Goal: Transaction & Acquisition: Book appointment/travel/reservation

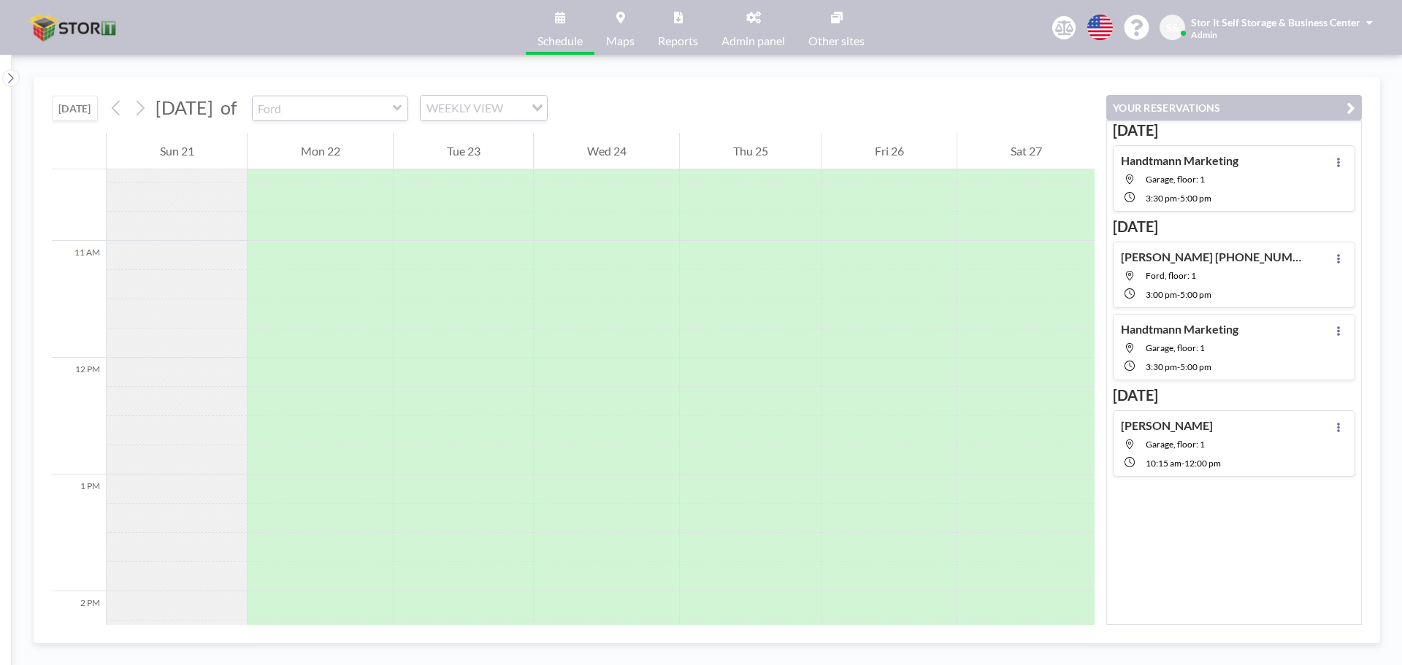
scroll to position [1198, 0]
click at [120, 113] on icon at bounding box center [116, 108] width 8 height 15
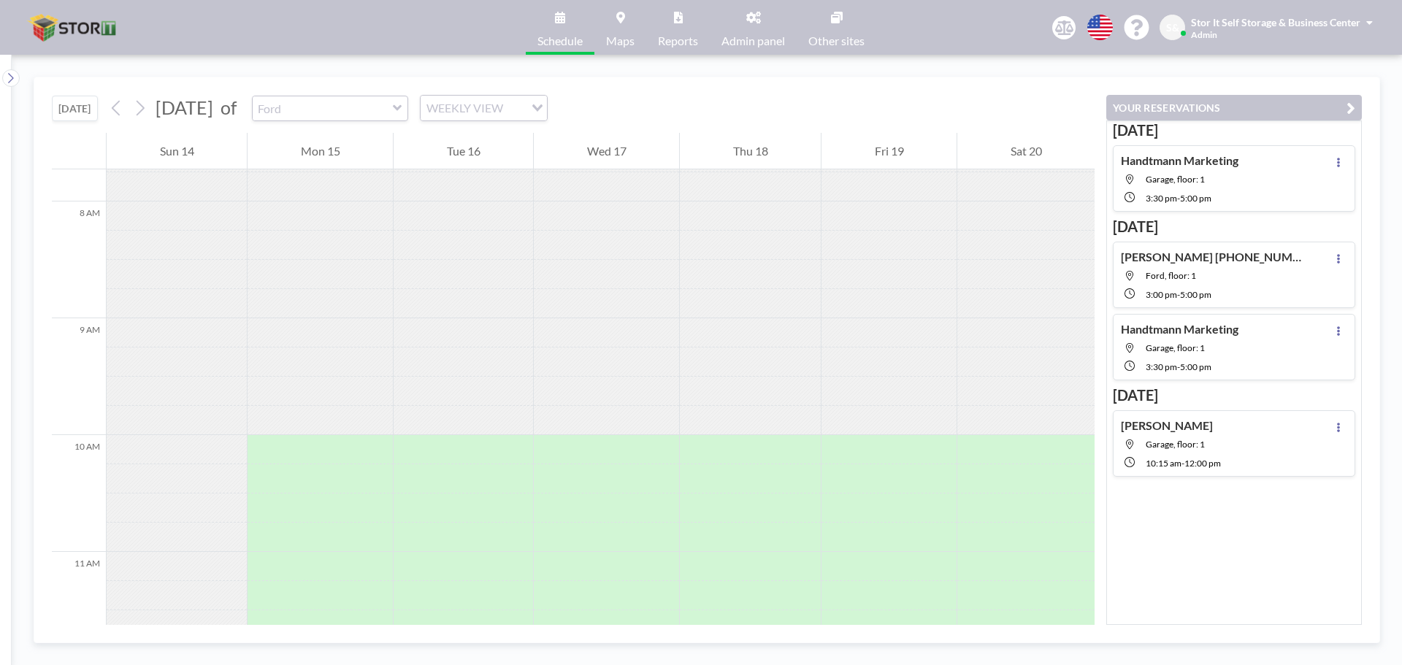
scroll to position [905, 0]
click at [196, 233] on span "15" at bounding box center [199, 235] width 20 height 20
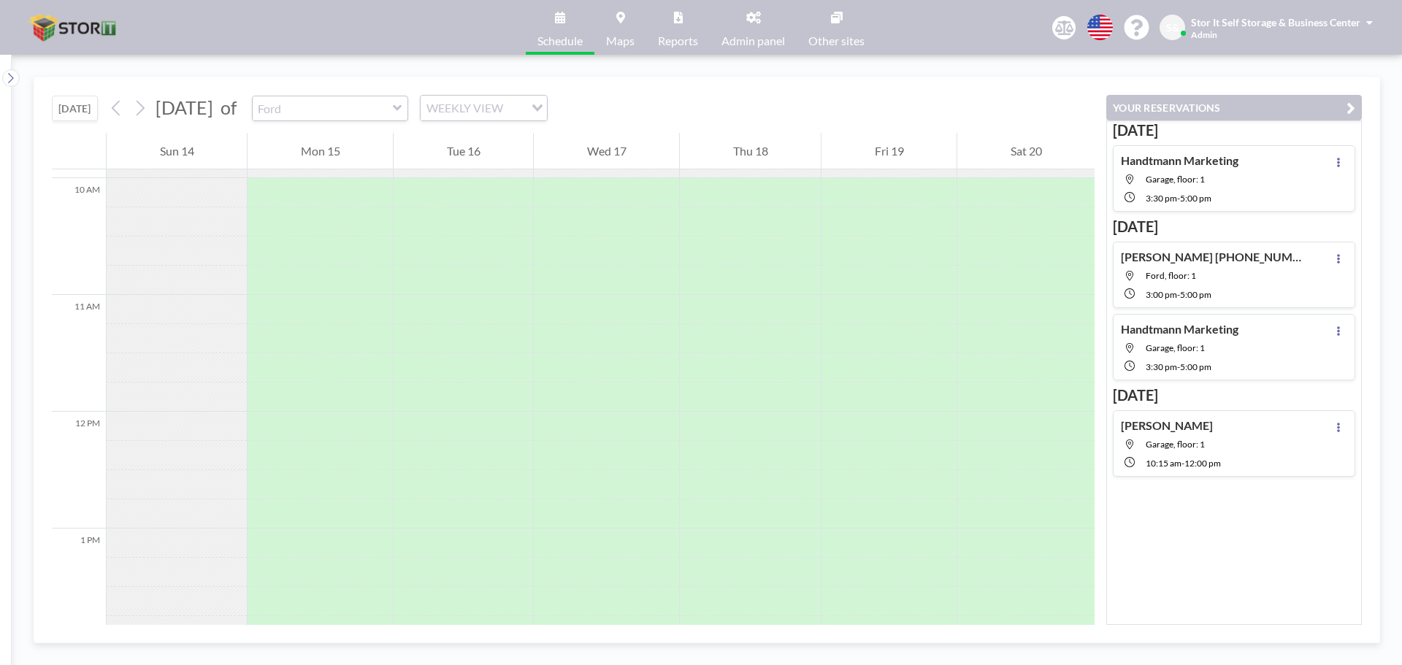
scroll to position [1125, 0]
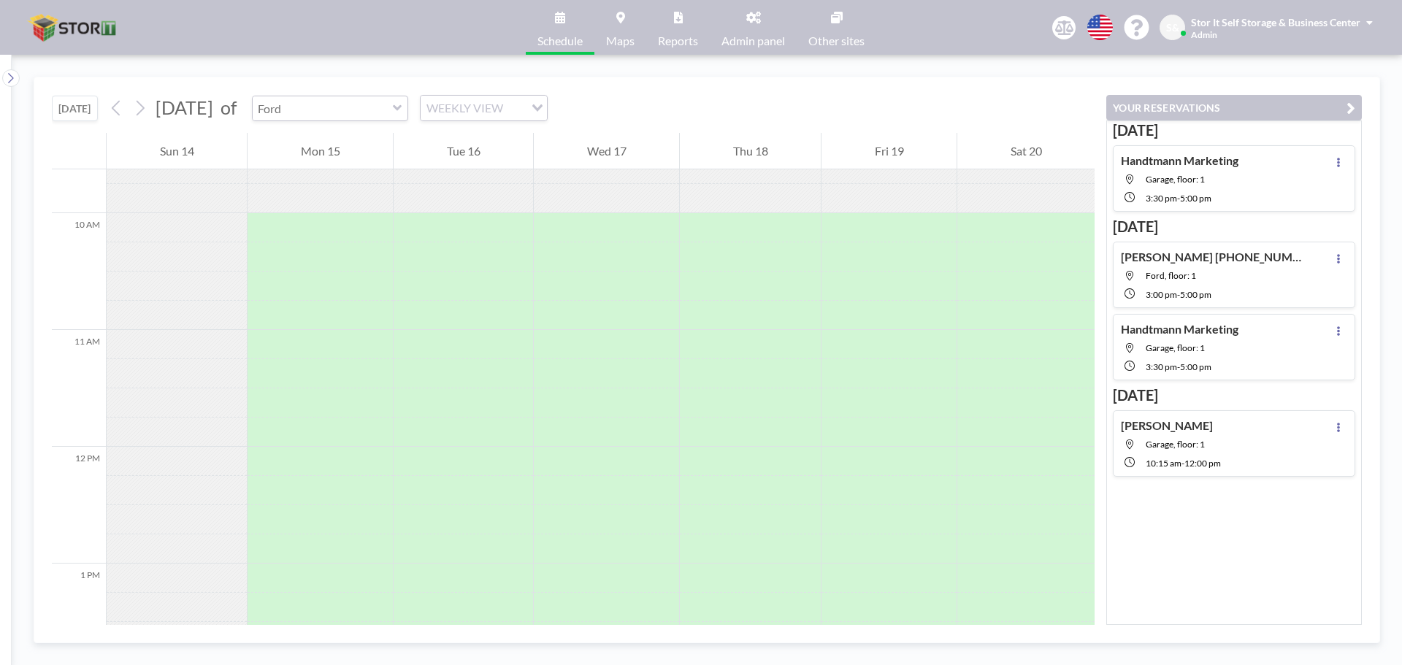
click at [393, 112] on input "text" at bounding box center [323, 108] width 140 height 24
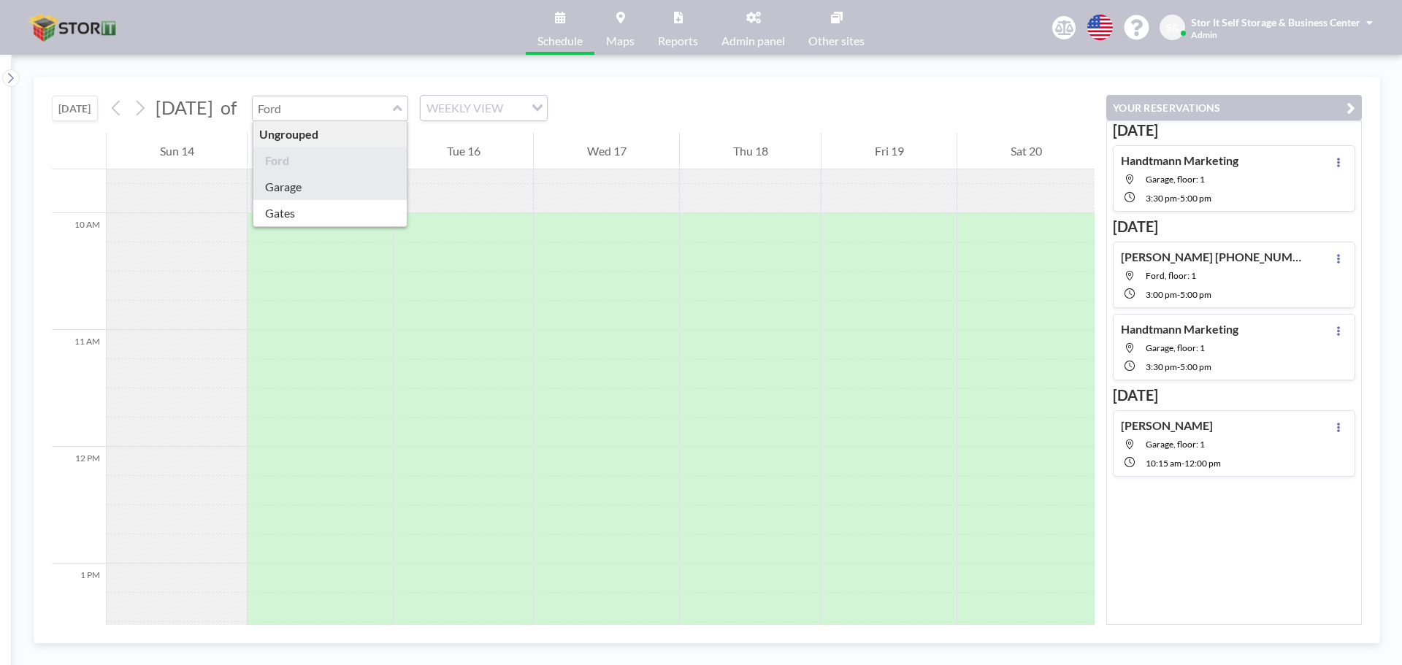
type input "Garage"
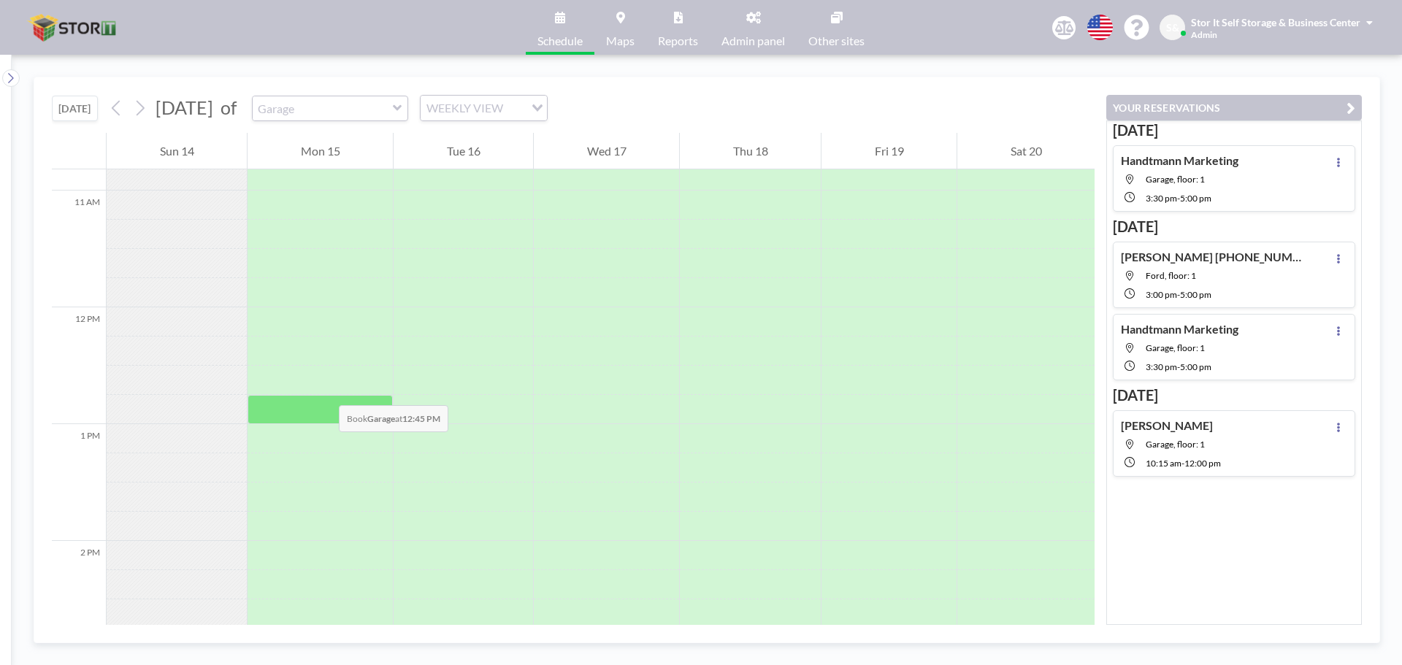
scroll to position [1271, 0]
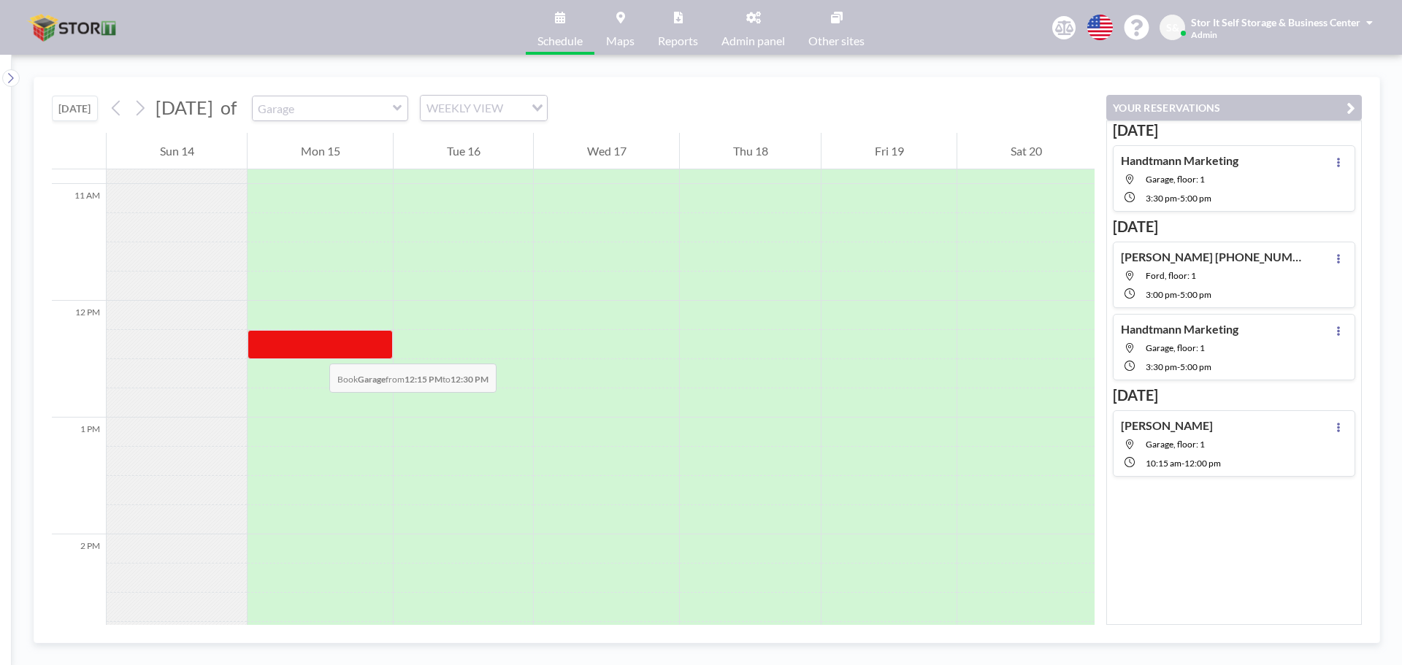
click at [315, 349] on div at bounding box center [320, 344] width 145 height 29
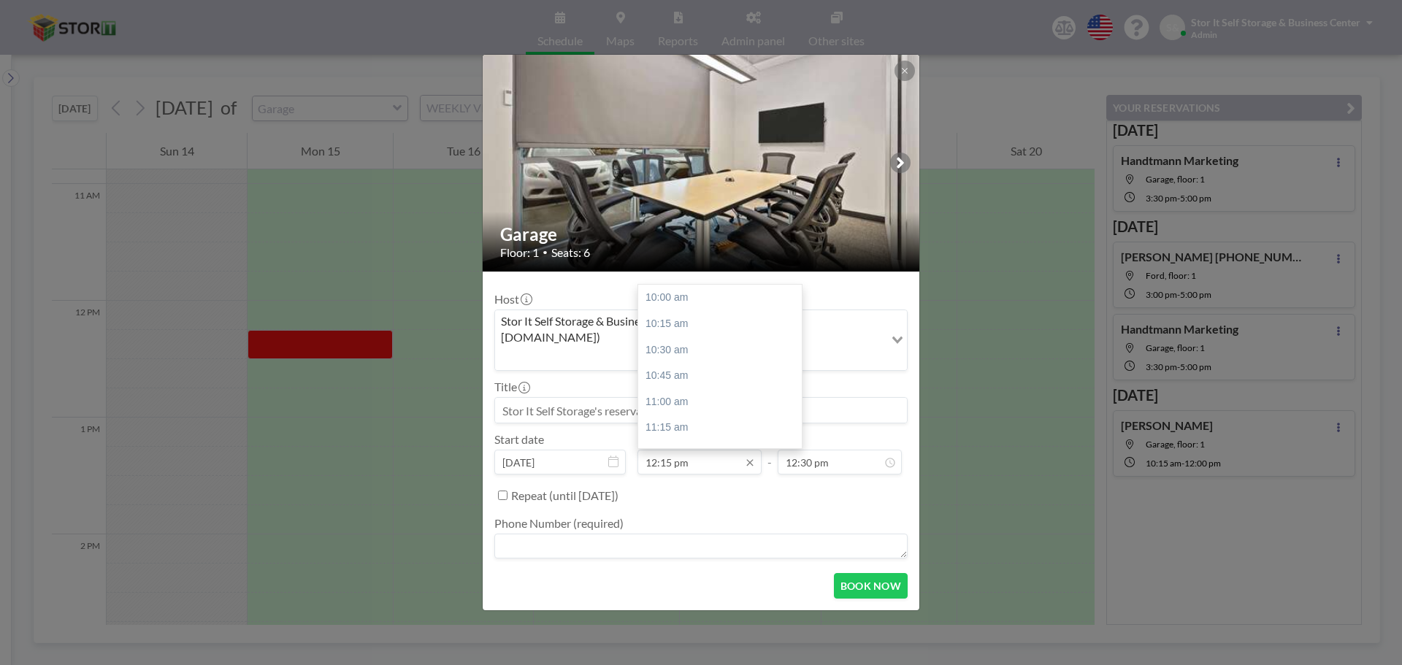
scroll to position [234, 0]
click at [731, 450] on input "12:15 pm" at bounding box center [699, 462] width 124 height 25
type input "12:15 pm"
click at [838, 451] on input "12:30 pm" at bounding box center [840, 462] width 124 height 25
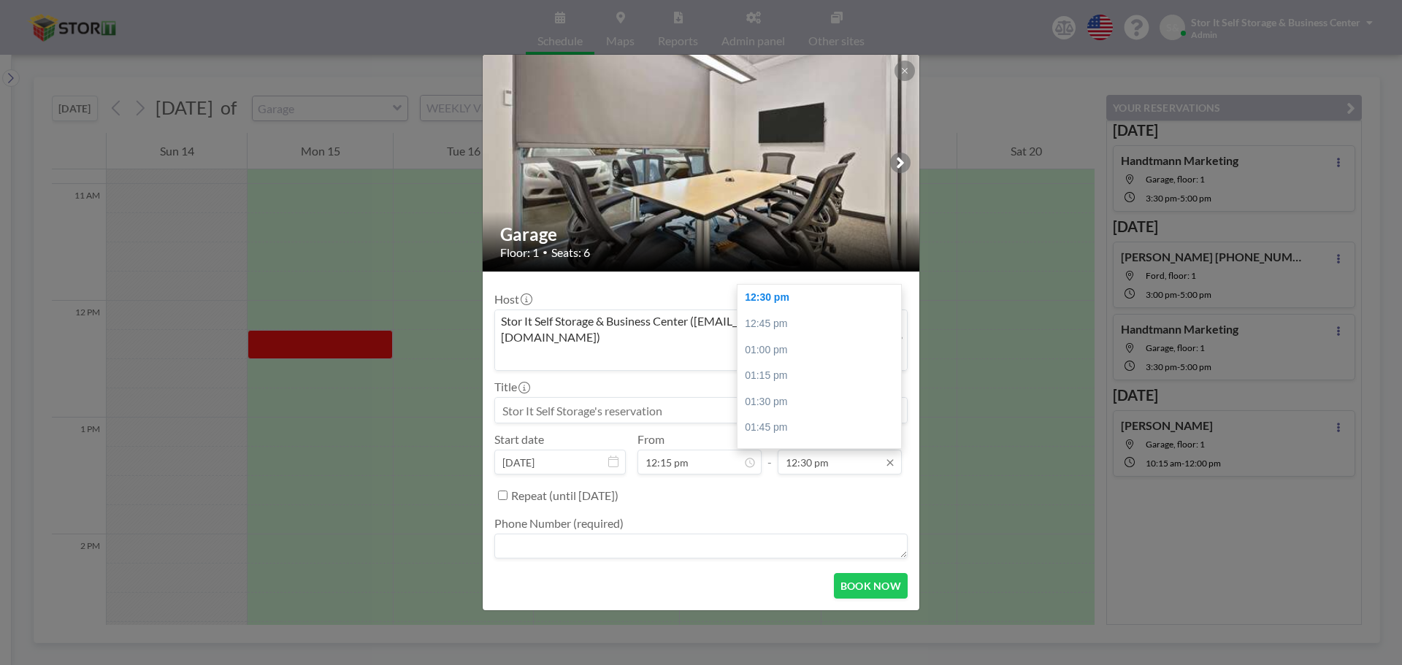
drag, startPoint x: 836, startPoint y: 445, endPoint x: 787, endPoint y: 451, distance: 49.3
click at [787, 451] on input "12:30 pm" at bounding box center [840, 462] width 124 height 25
click at [708, 483] on div "Repeat (until [DATE])" at bounding box center [709, 495] width 396 height 24
click at [817, 326] on div "03:00 pm" at bounding box center [823, 339] width 171 height 26
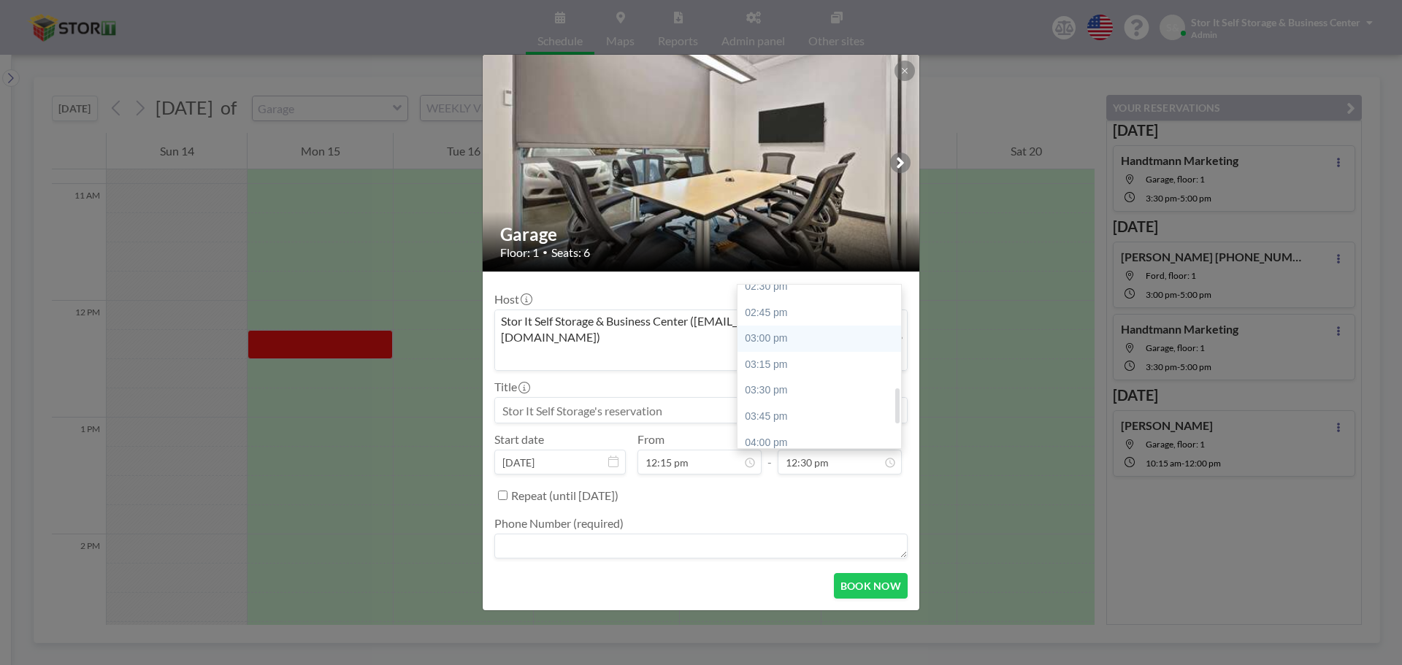
type input "03:00 pm"
click at [777, 486] on div "Repeat (until [DATE])" at bounding box center [709, 495] width 396 height 24
click at [575, 534] on textarea at bounding box center [700, 546] width 413 height 25
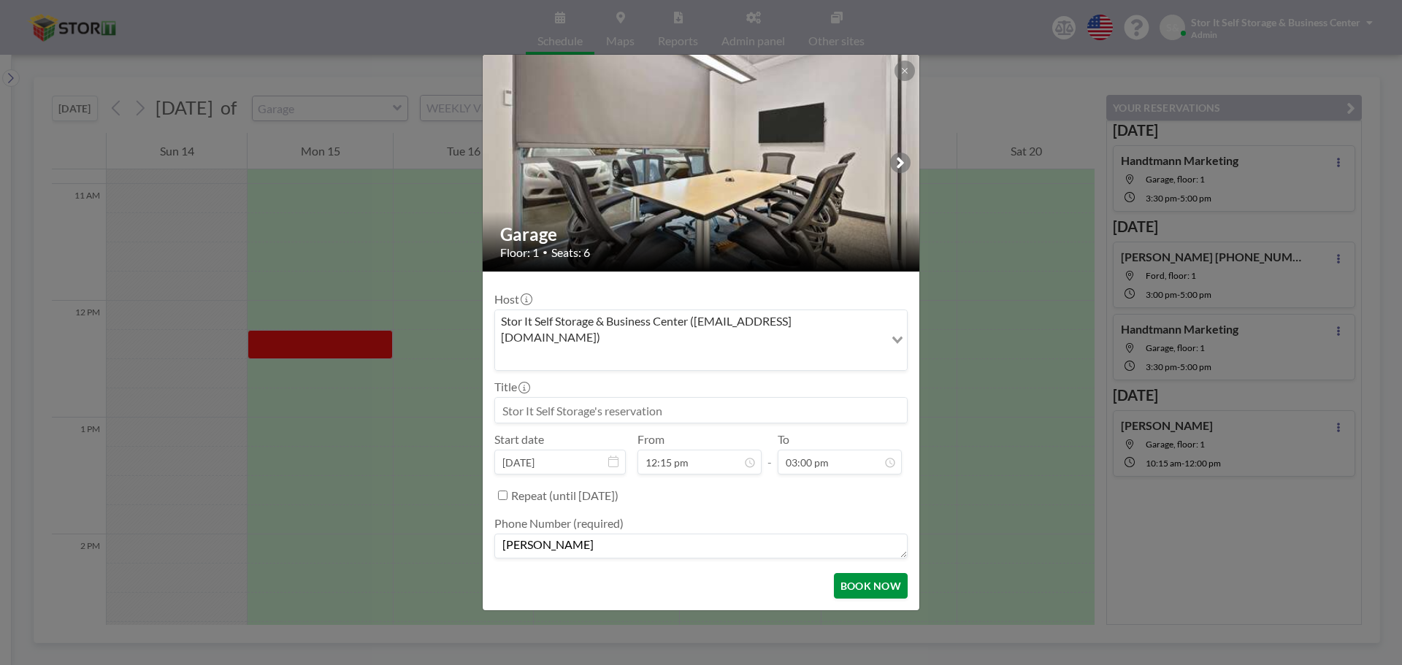
type textarea "[PERSON_NAME]"
click at [853, 573] on button "BOOK NOW" at bounding box center [871, 586] width 74 height 26
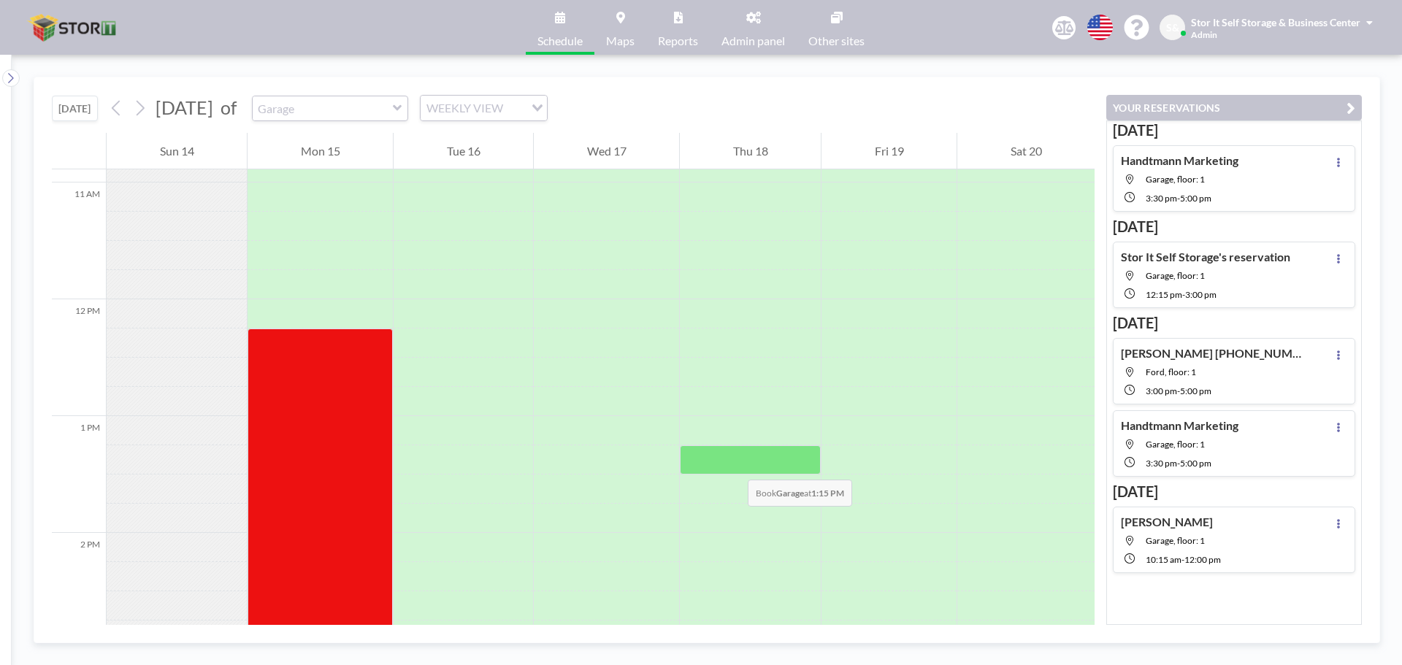
scroll to position [1271, 0]
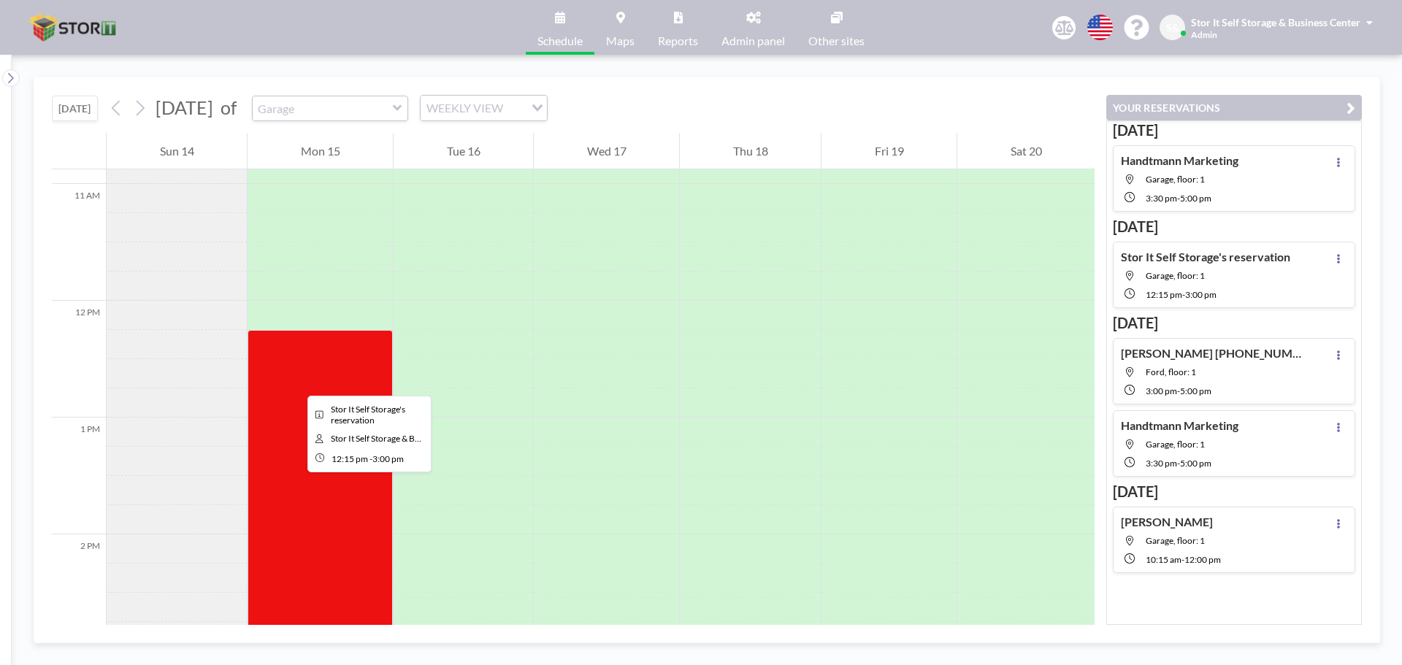
click at [296, 383] on div at bounding box center [320, 490] width 145 height 321
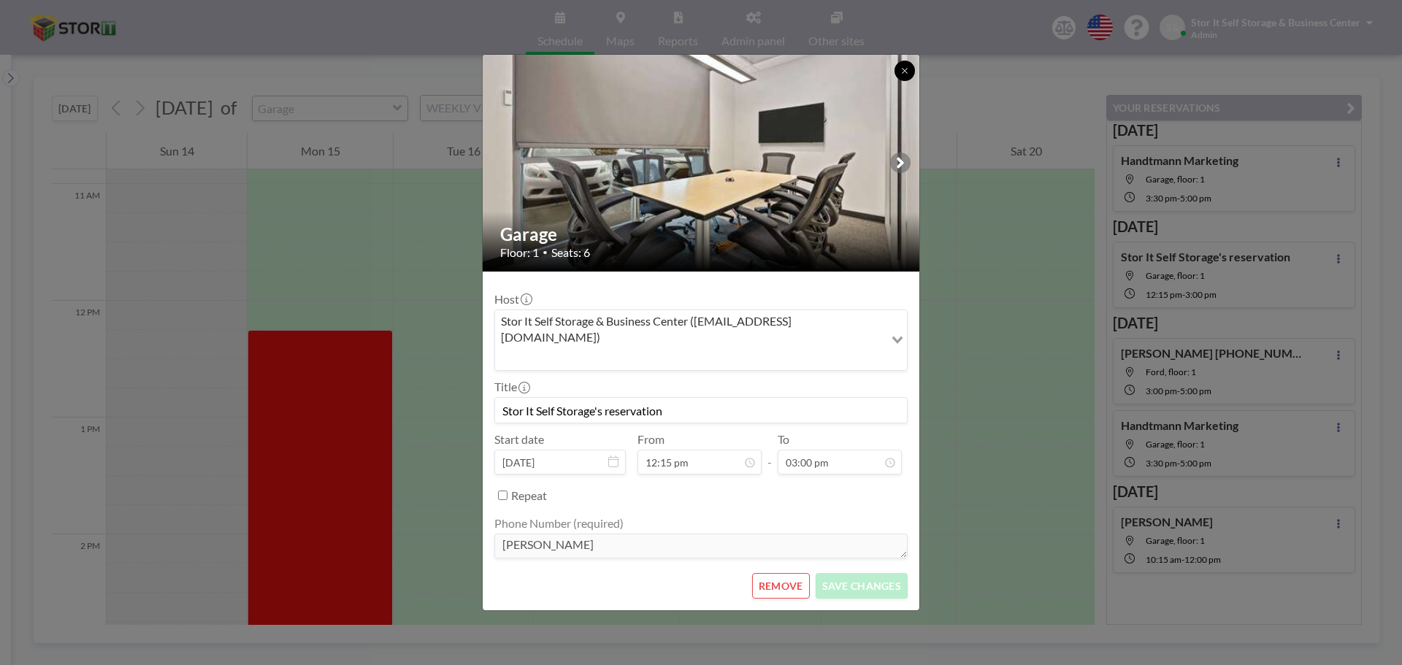
click at [905, 75] on icon at bounding box center [904, 70] width 9 height 9
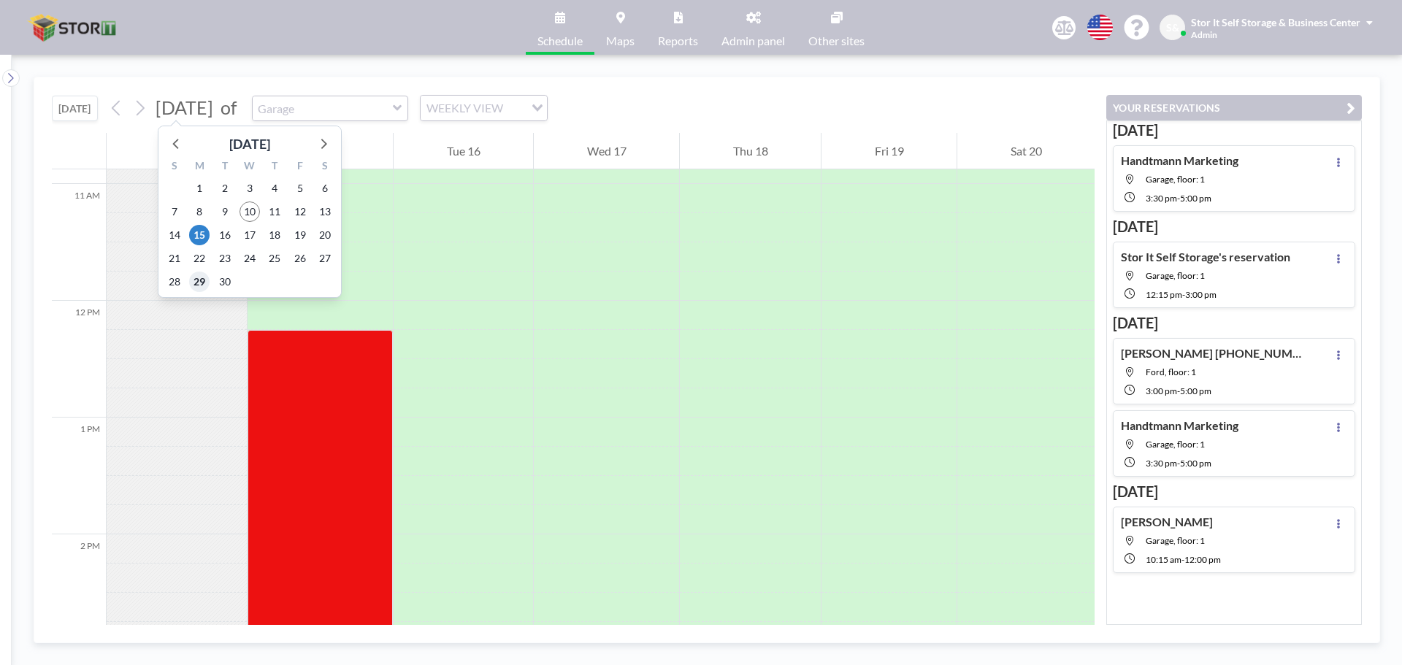
click at [202, 279] on span "29" at bounding box center [199, 282] width 20 height 20
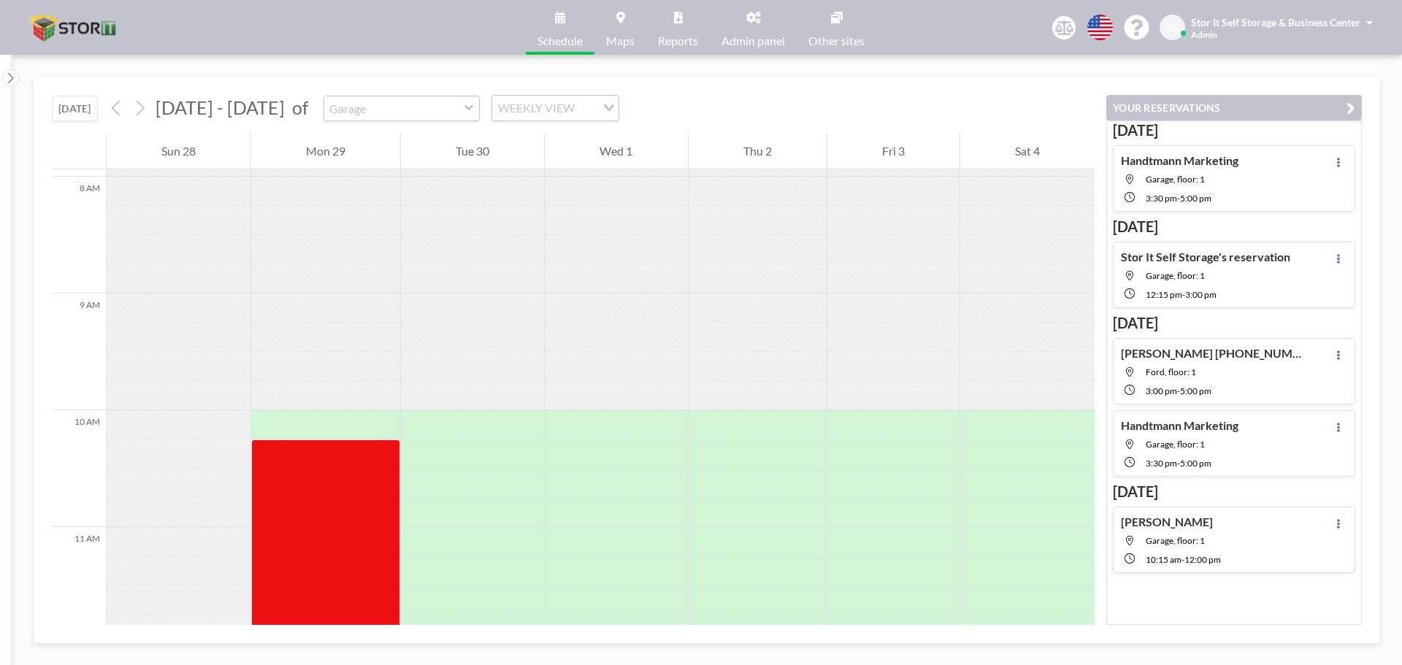
scroll to position [905, 0]
